Goal: Information Seeking & Learning: Find specific page/section

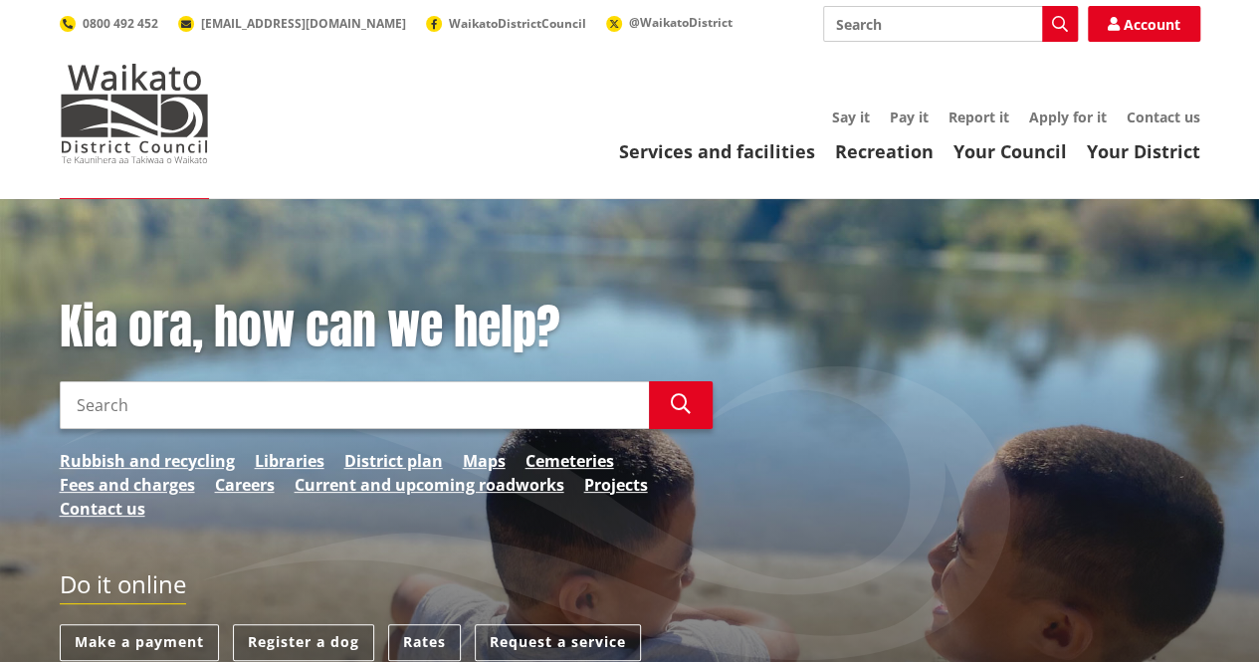
click at [121, 394] on input "Search" at bounding box center [354, 405] width 589 height 48
type input "o"
type input "bus shelters"
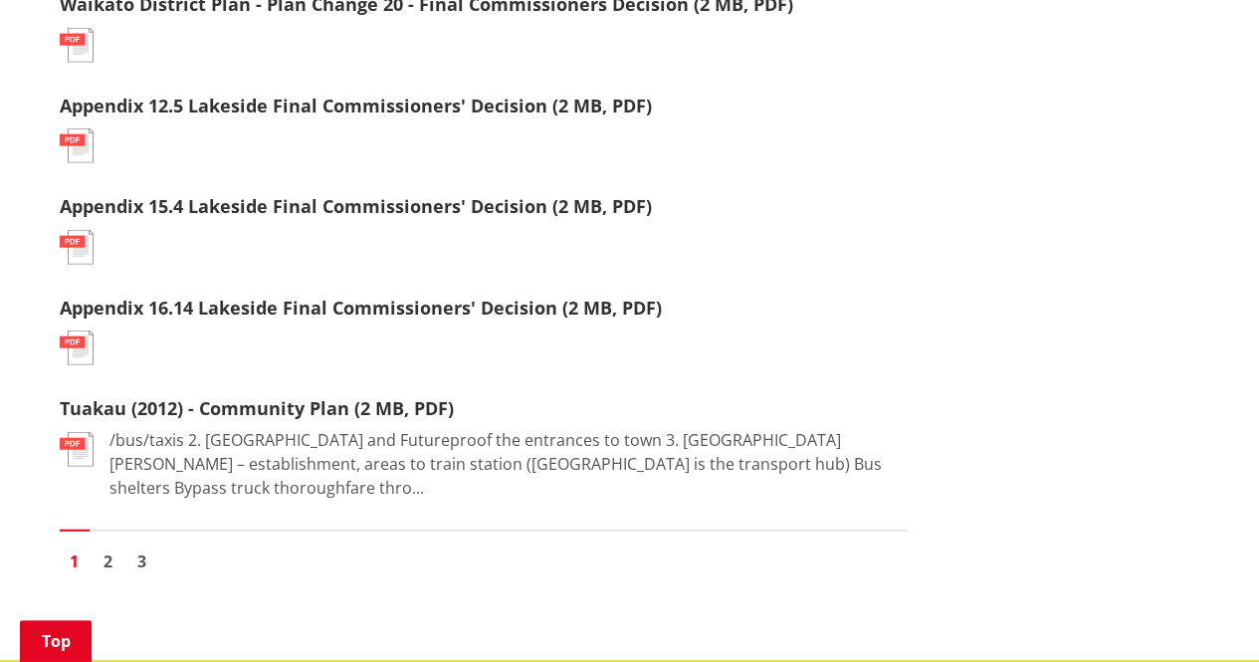
scroll to position [2350, 0]
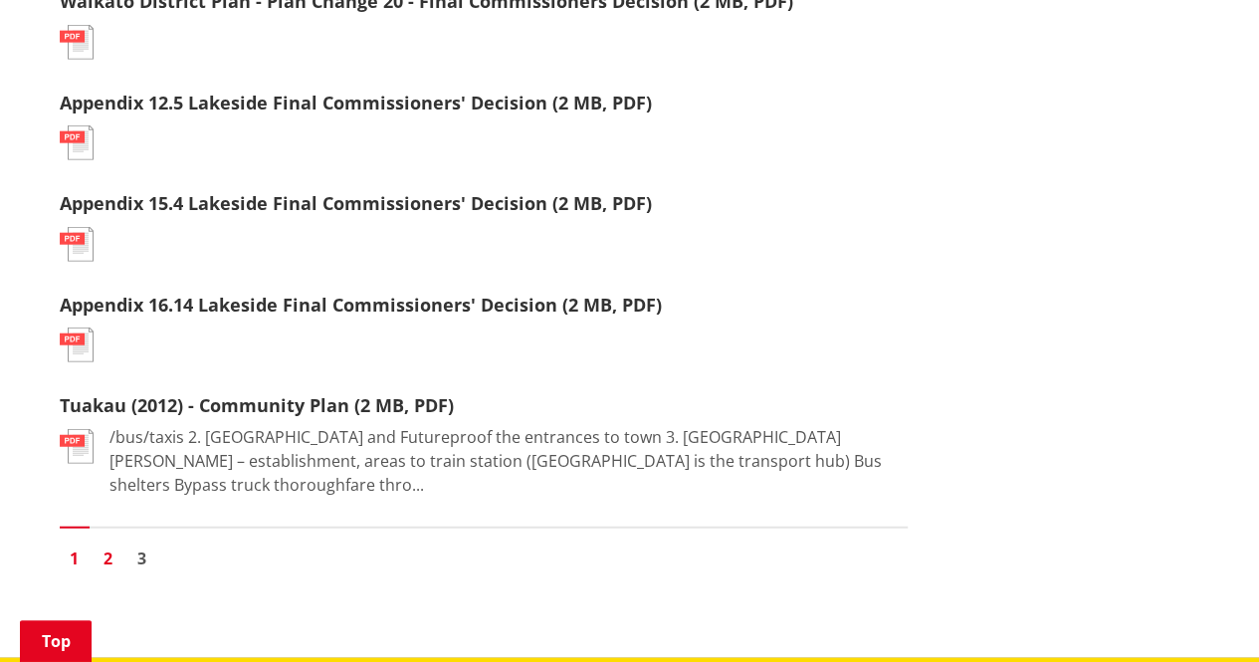
click at [111, 543] on link "2" at bounding box center [109, 558] width 30 height 30
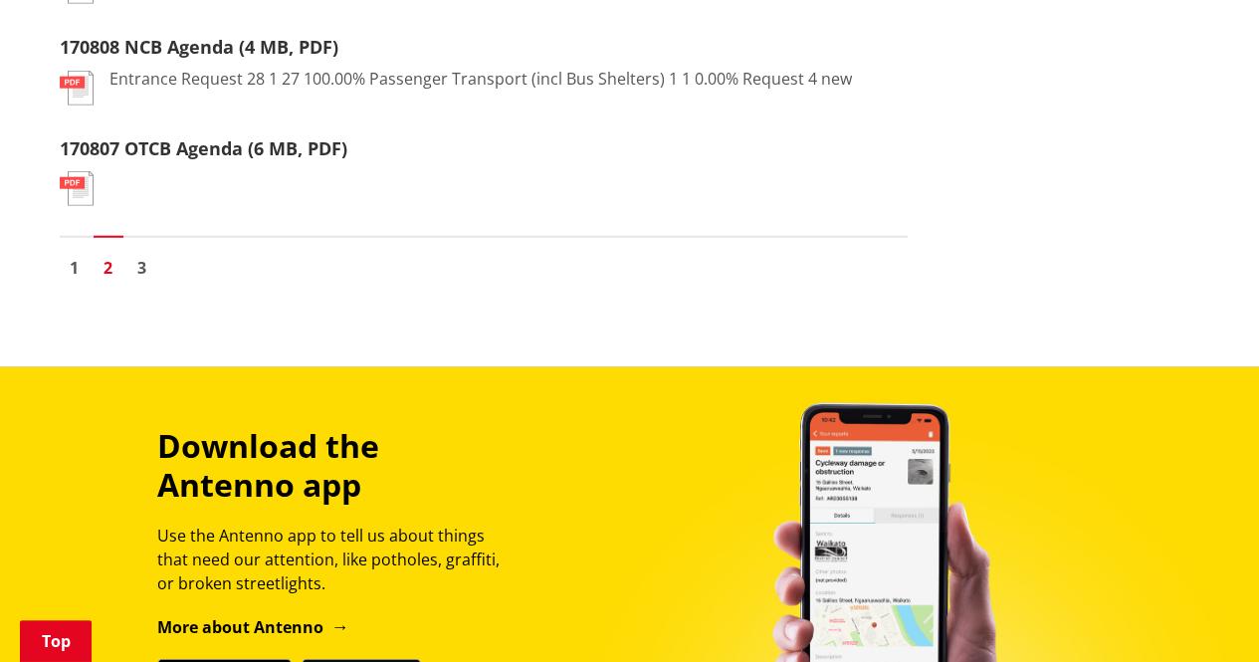
scroll to position [2499, 0]
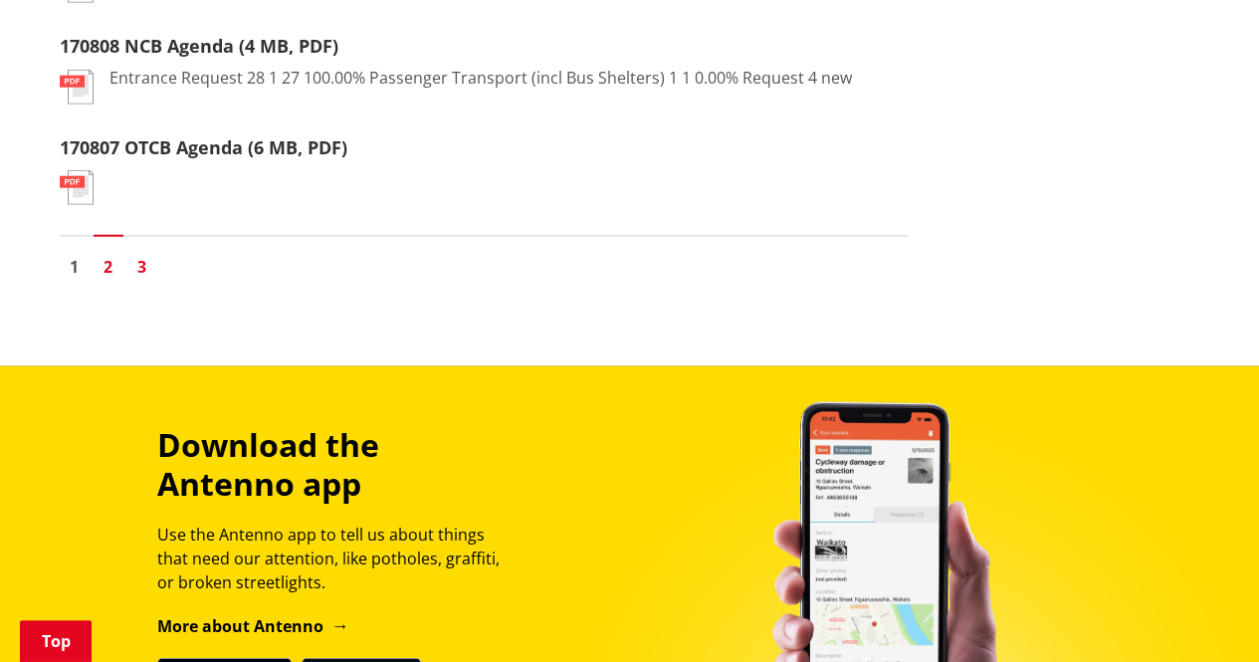
click at [144, 266] on link "3" at bounding box center [142, 267] width 30 height 30
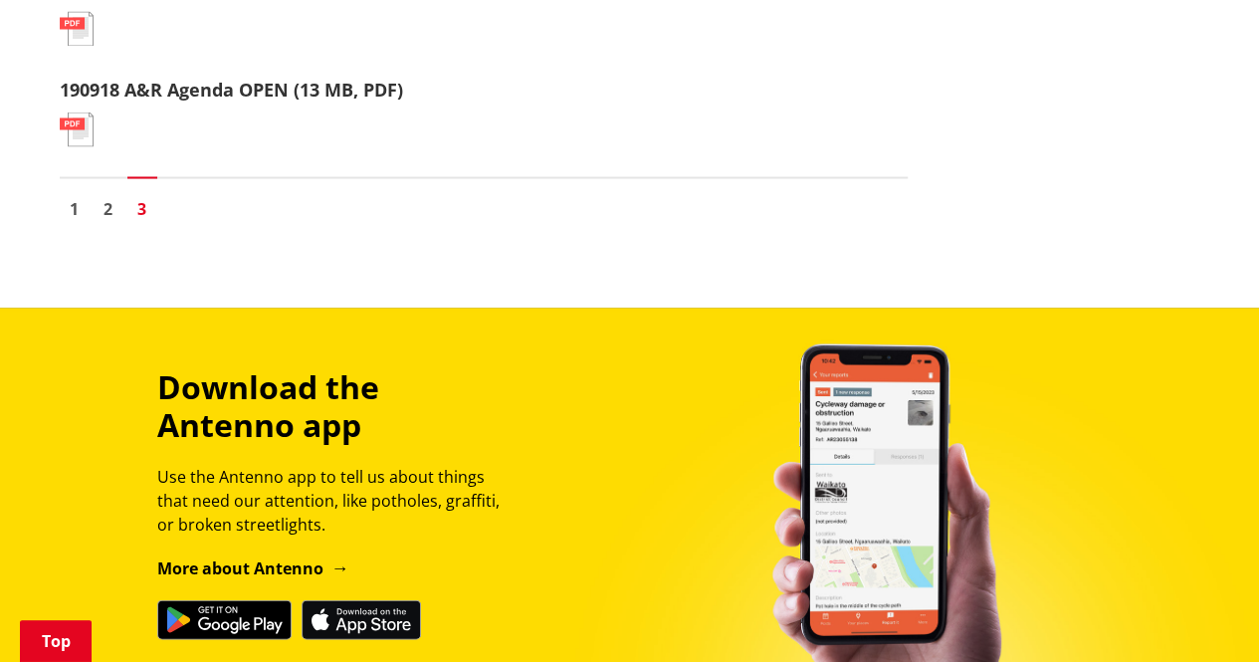
scroll to position [1948, 0]
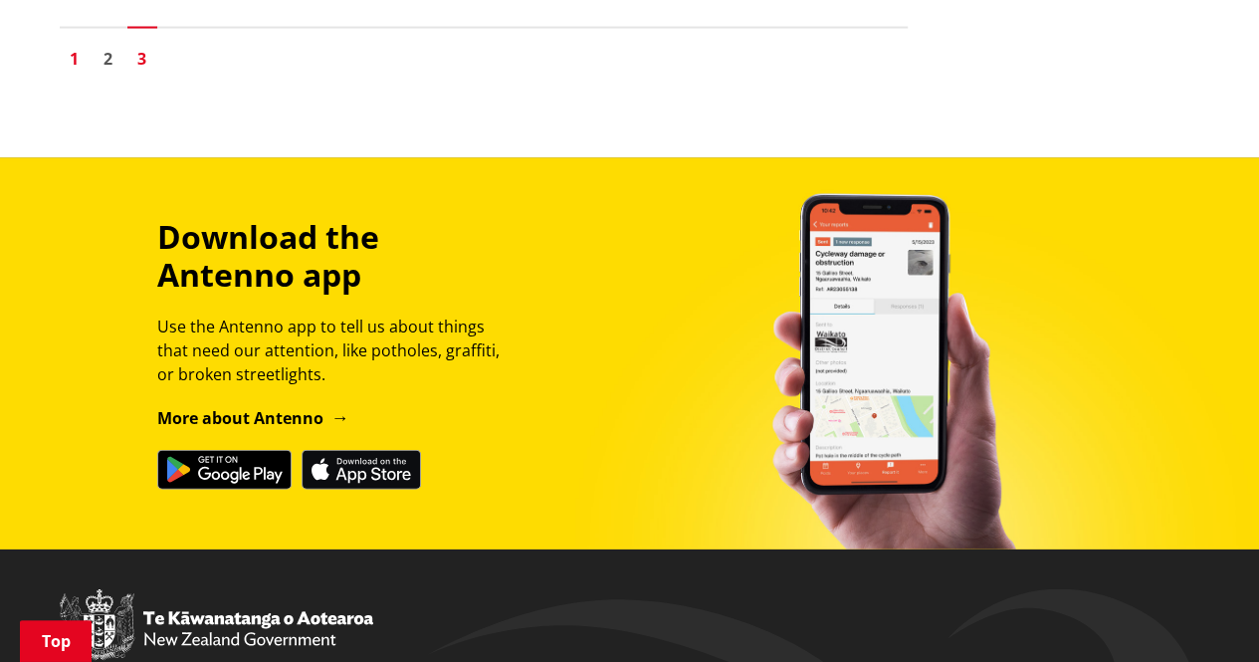
click at [78, 65] on link "1" at bounding box center [75, 59] width 30 height 30
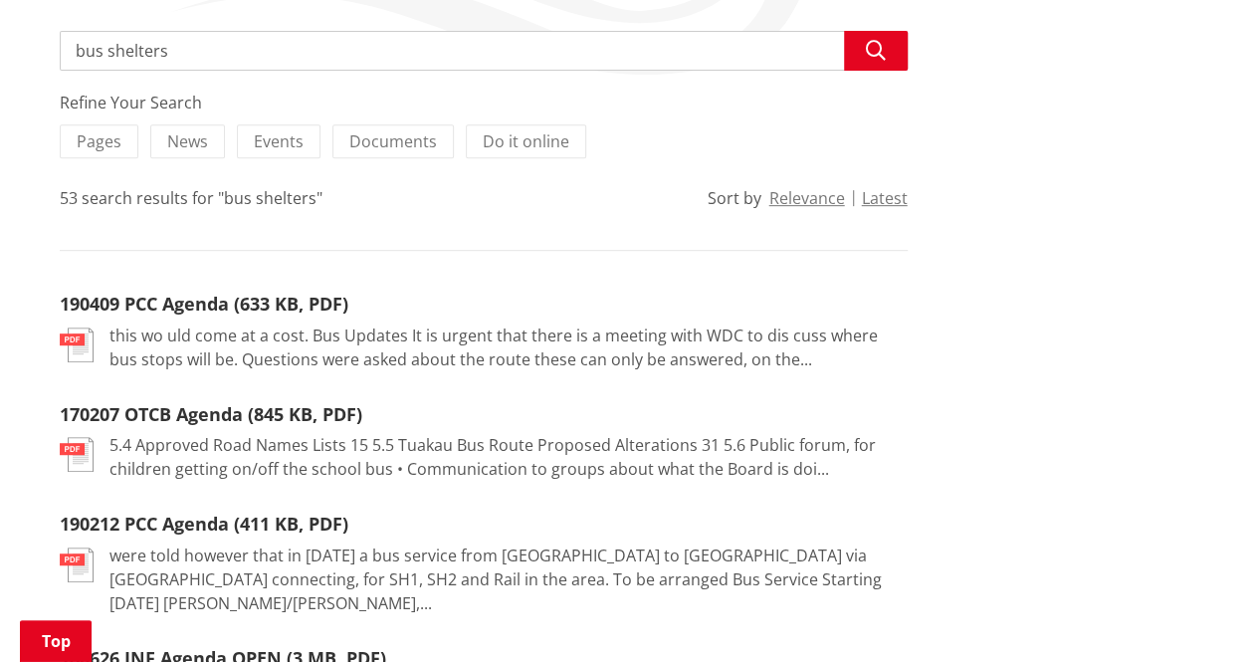
scroll to position [372, 0]
click at [237, 300] on link "190409 PCC Agenda (633 KB, PDF)" at bounding box center [204, 303] width 289 height 24
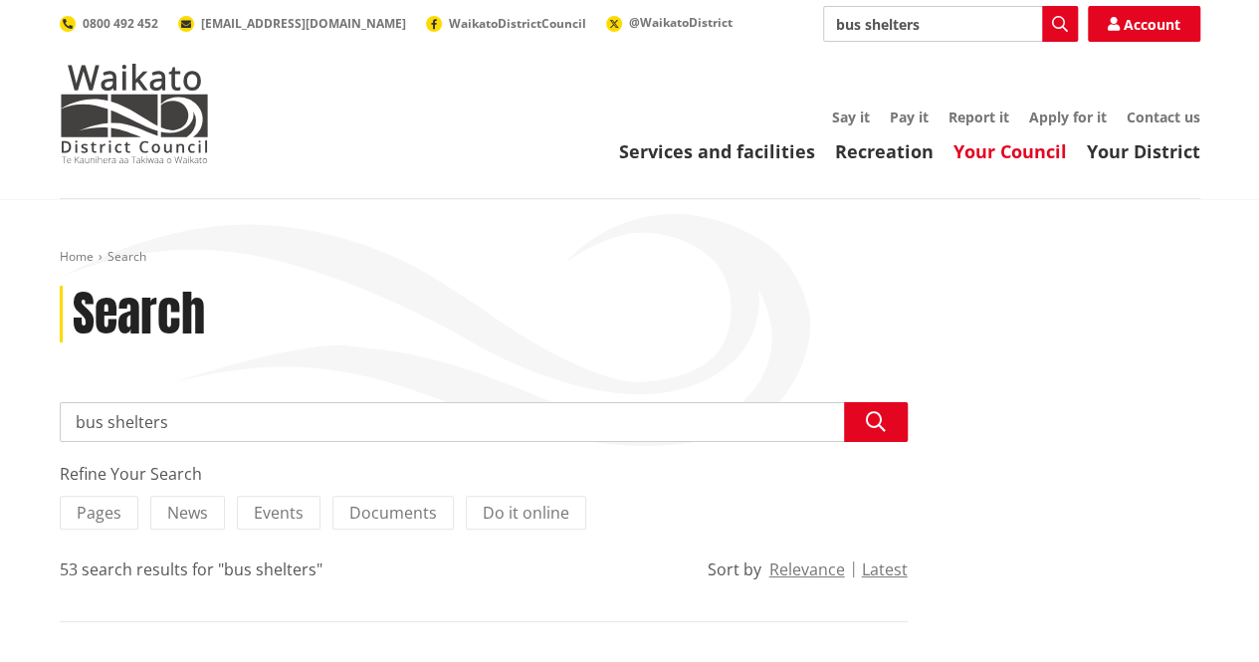
click at [1007, 151] on link "Your Council" at bounding box center [1009, 151] width 113 height 24
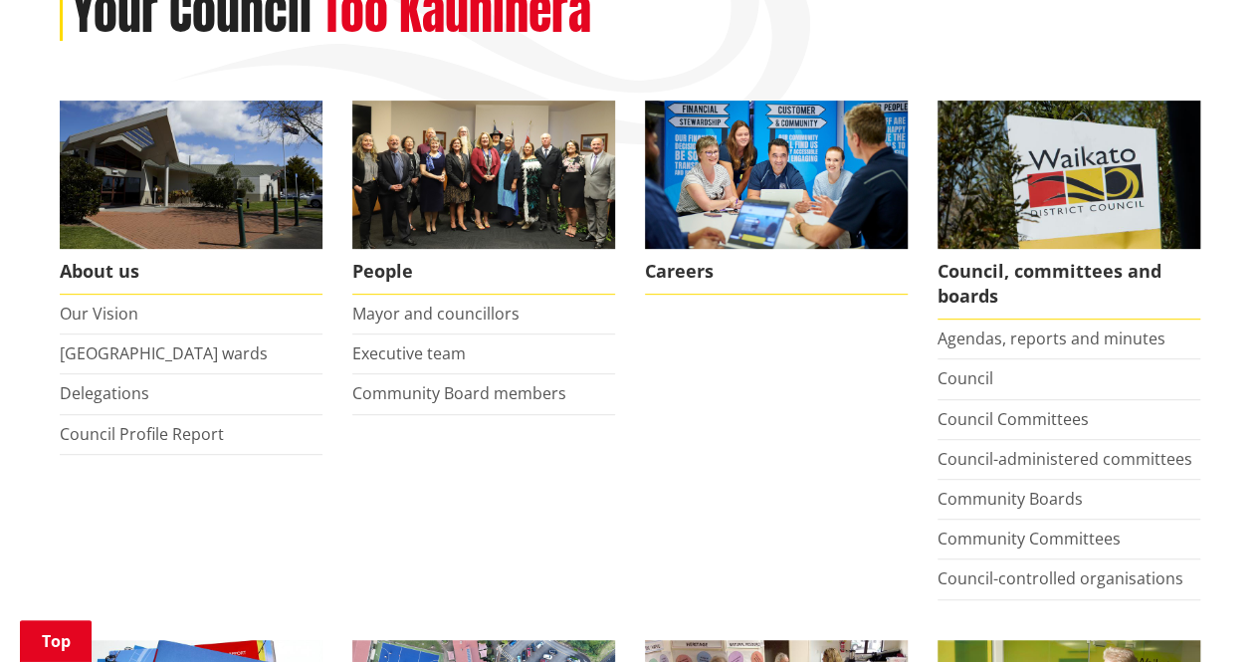
scroll to position [340, 0]
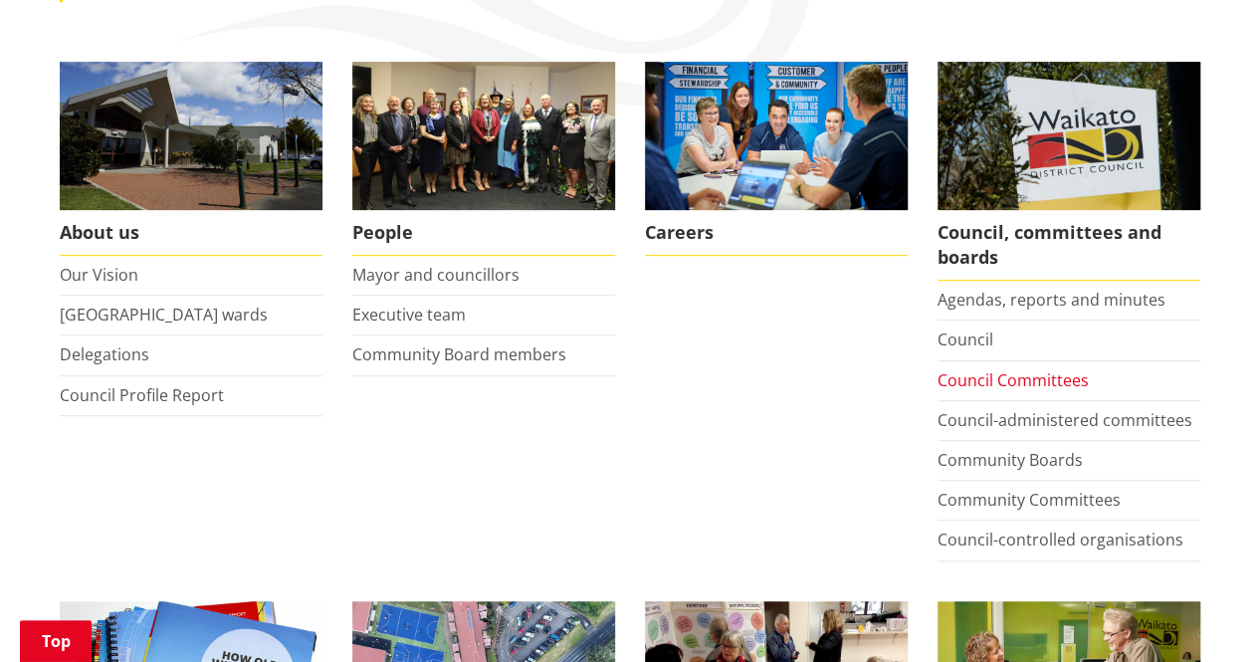
click at [1025, 378] on link "Council Committees" at bounding box center [1012, 380] width 151 height 22
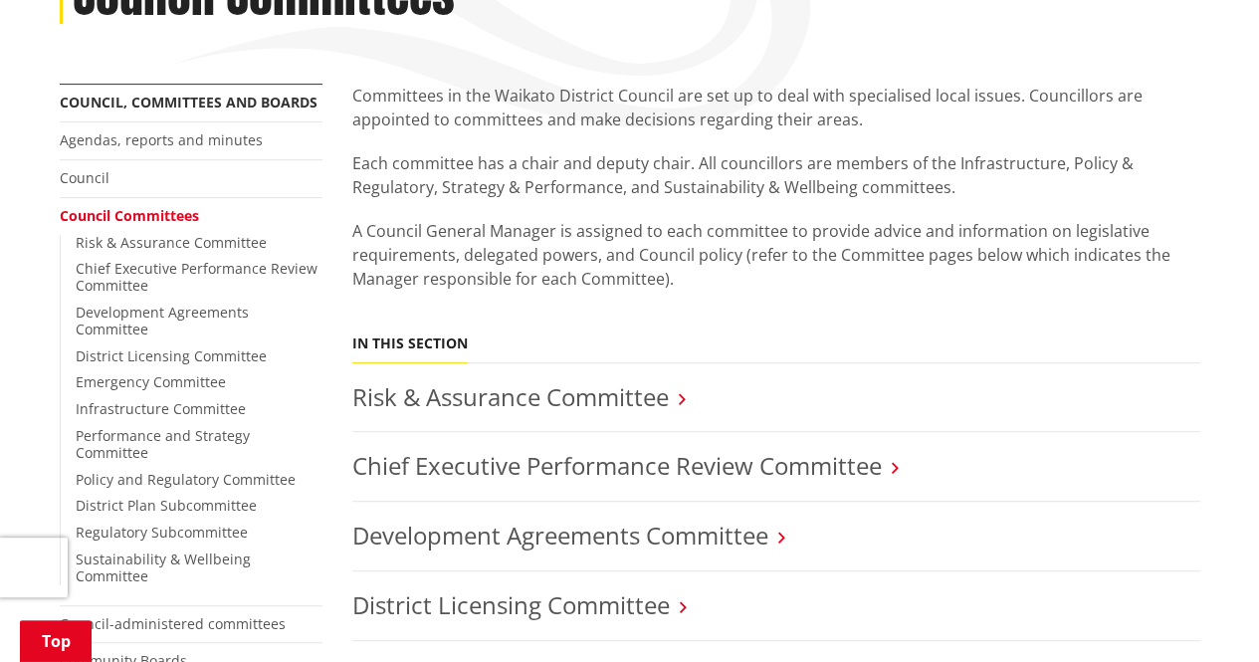
scroll to position [319, 0]
click at [146, 398] on link "Infrastructure Committee" at bounding box center [161, 407] width 170 height 19
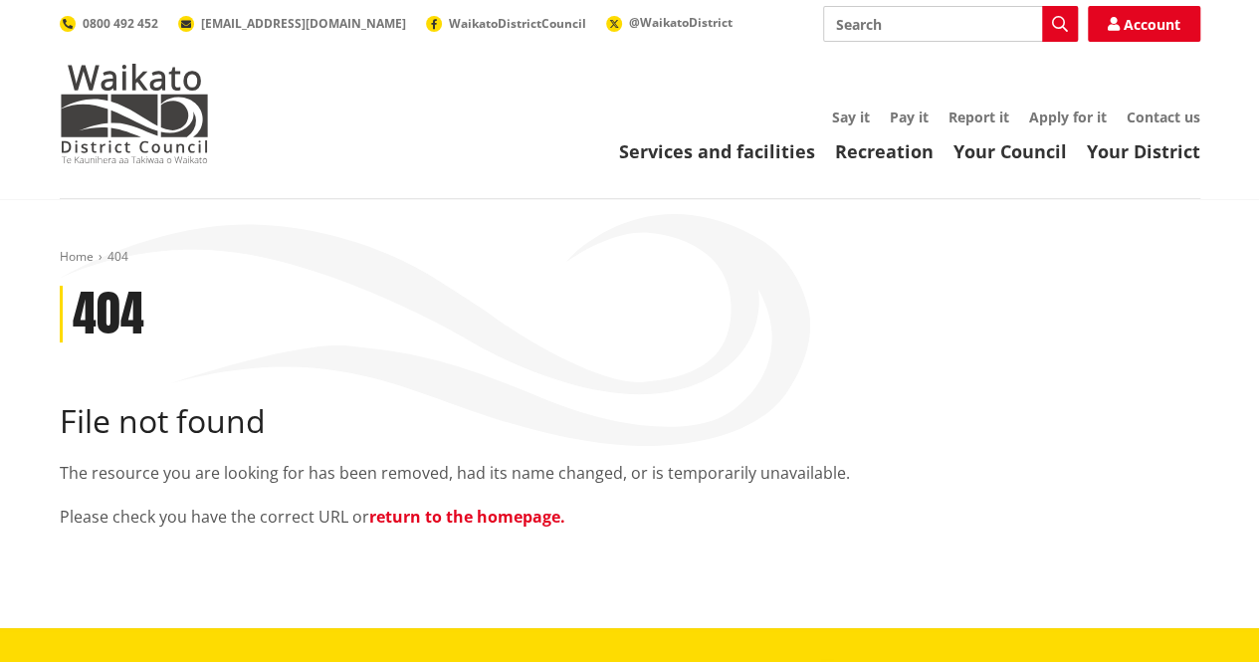
click at [470, 511] on link "return to the homepage." at bounding box center [467, 517] width 196 height 22
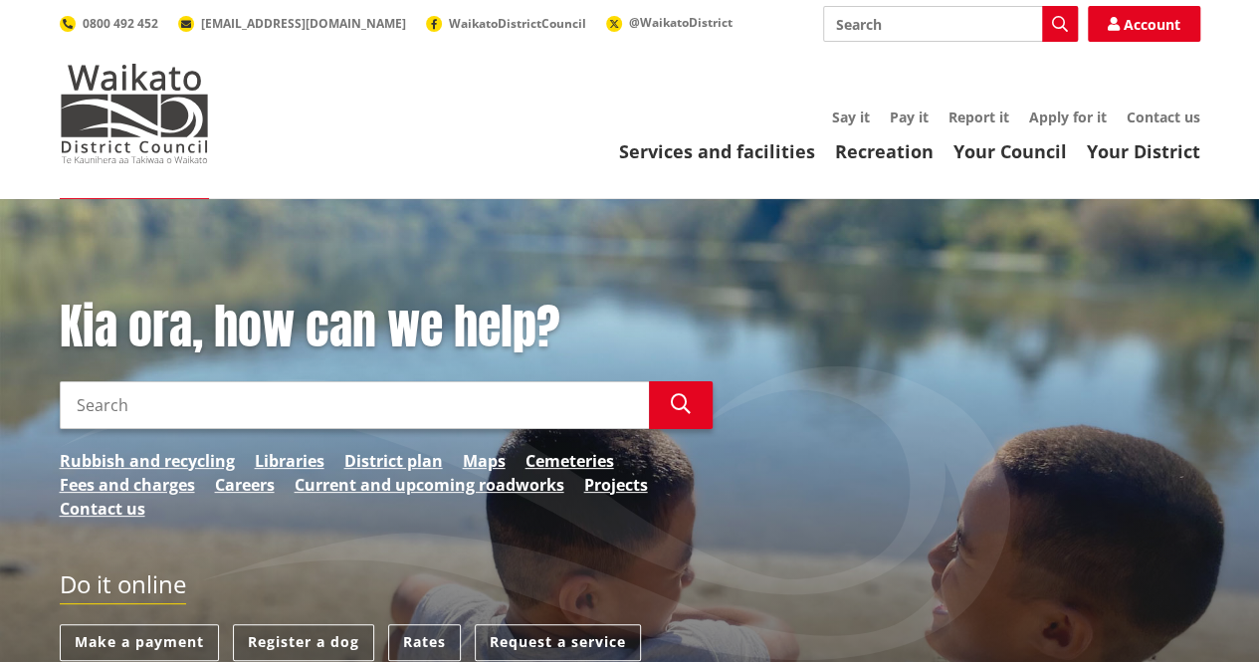
click at [915, 19] on input "Search" at bounding box center [950, 24] width 255 height 36
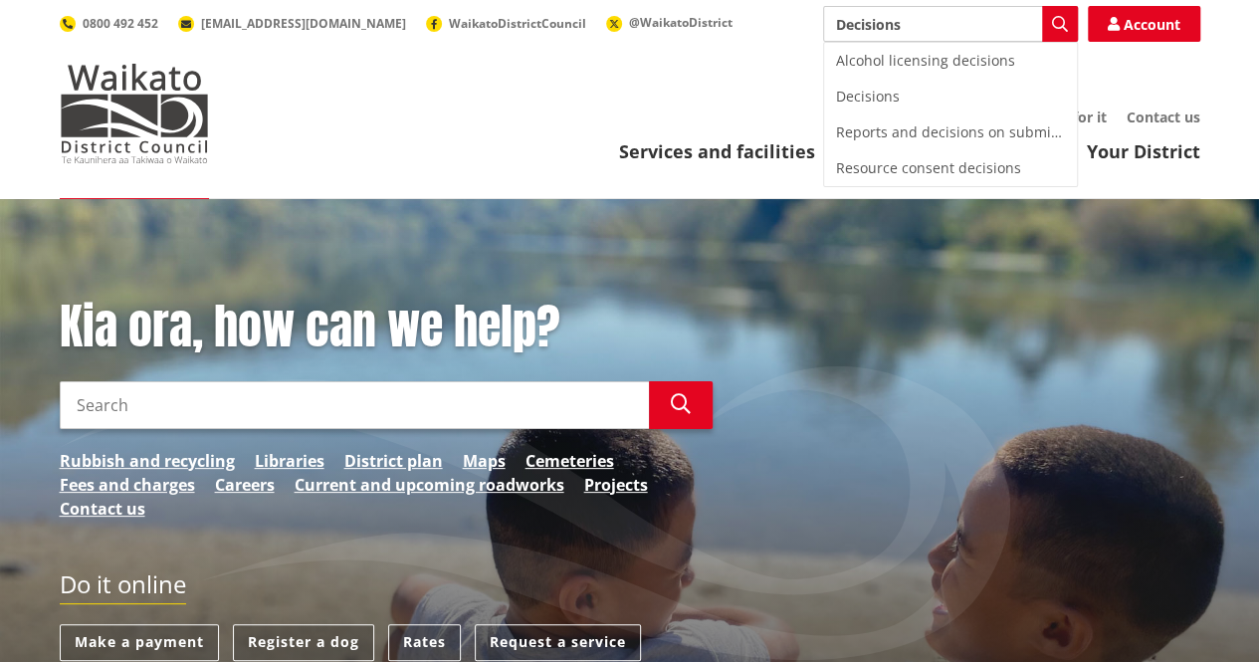
type input "Decisions"
